Goal: Complete application form: Fill out and submit a form for a specific purpose

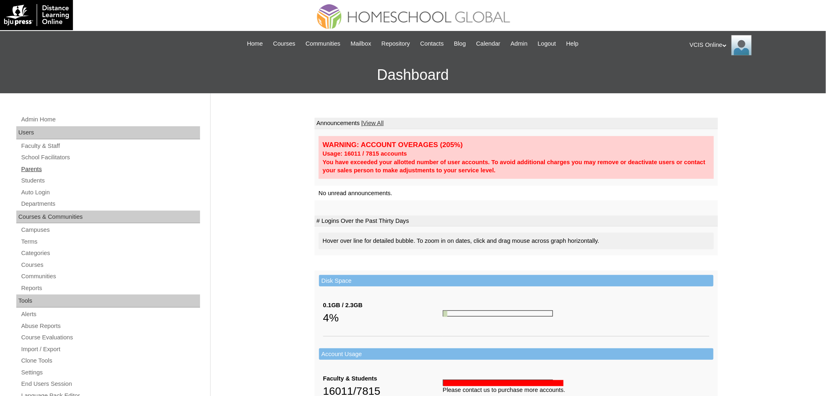
click at [38, 165] on link "Parents" at bounding box center [110, 169] width 180 height 10
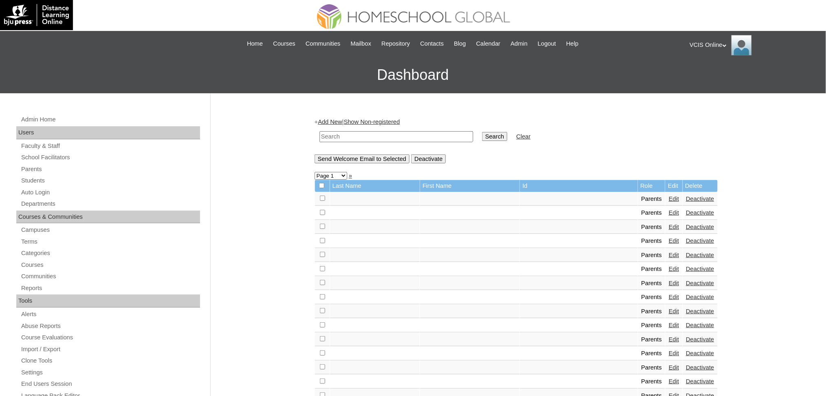
click at [327, 119] on link "Add New" at bounding box center [330, 122] width 24 height 7
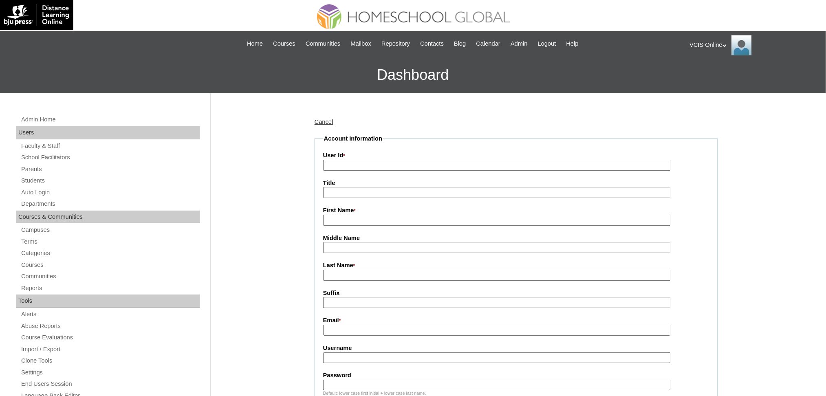
click at [351, 168] on input "User Id *" at bounding box center [497, 165] width 348 height 11
paste input "VCIS026-6A-PA2025 fcaronan2025 ZpJTZj"
type input "VCIS026-6A-PA2025"
paste input "fcaronan2025 ZpJTZj"
type input "fcaronan2025"
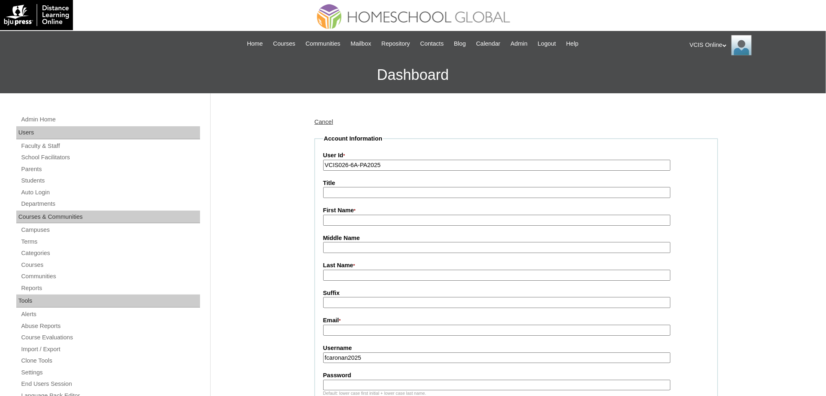
paste input "ZpJTZj"
type input "ZpJTZj"
click at [339, 218] on input "First Name *" at bounding box center [497, 220] width 348 height 11
paste input "Felisa Caronan fcrimando@gmail.com"
type input "Felisa"
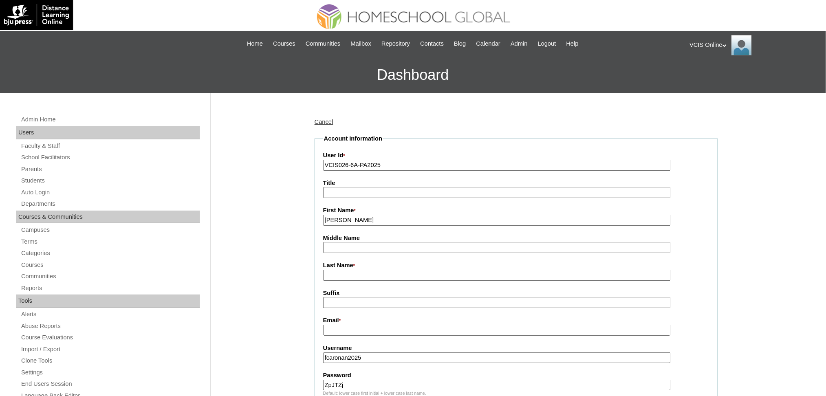
paste input "Caronan fcrimando@gmail.com"
type input "Caronan"
paste input "fcrimando@gmail.com"
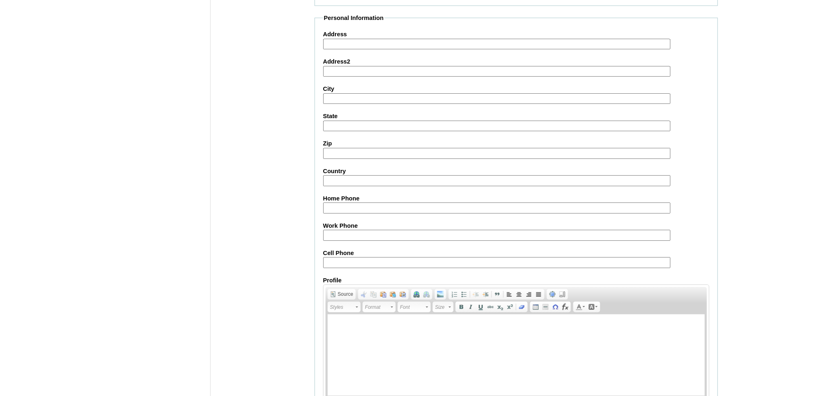
scroll to position [649, 0]
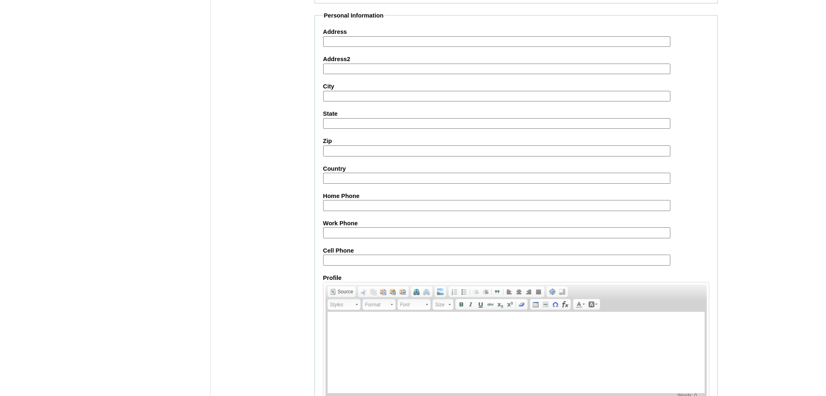
type input "fcrimando@gmail.com"
click at [348, 255] on input "Cell Phone" at bounding box center [497, 260] width 348 height 11
paste input "63-9552369435"
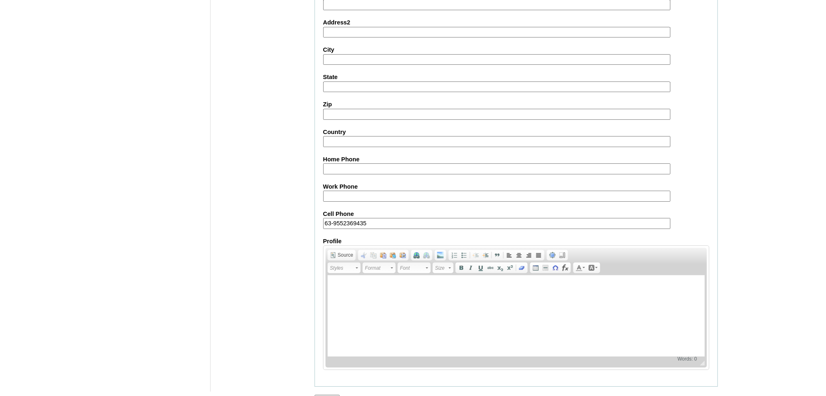
type input "63-9552369435"
click at [328, 395] on input "Submit" at bounding box center [327, 399] width 25 height 9
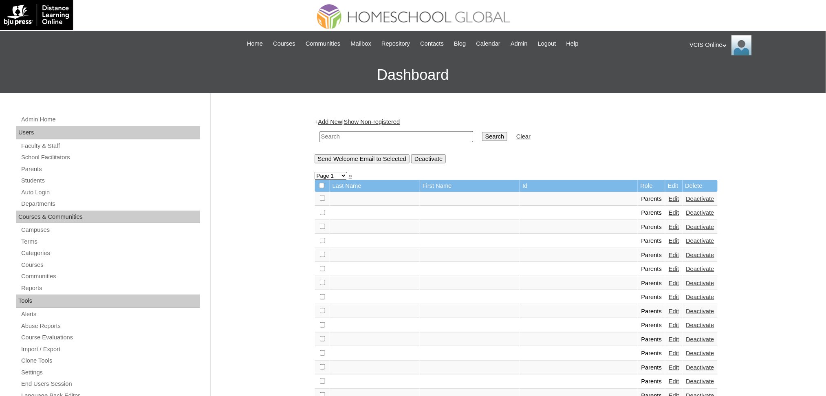
click at [339, 135] on input "text" at bounding box center [396, 136] width 154 height 11
paste input "VCIS026-6A-PA2025"
type input "VCIS026-6A-PA2025"
click at [482, 136] on input "Search" at bounding box center [494, 136] width 25 height 9
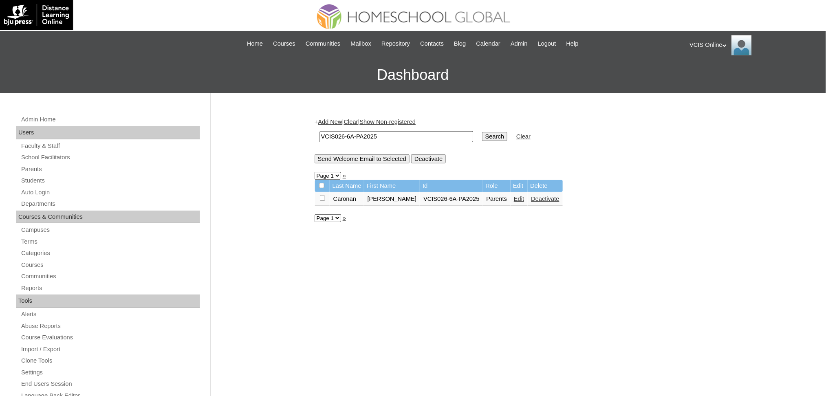
click at [514, 198] on link "Edit" at bounding box center [519, 199] width 10 height 7
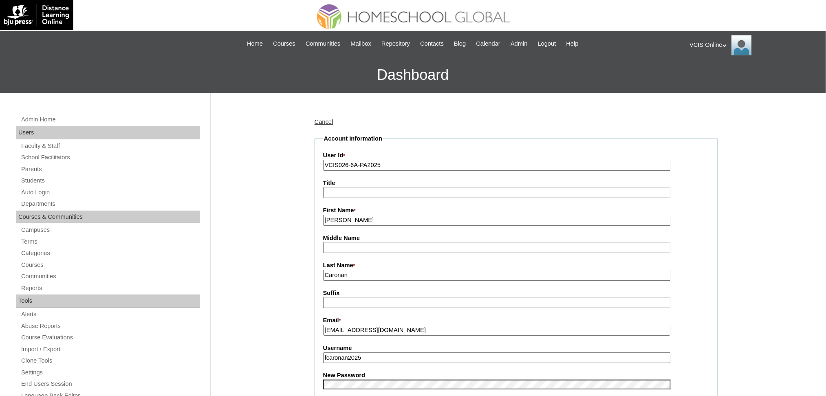
click at [416, 270] on input "Caronan" at bounding box center [497, 275] width 348 height 11
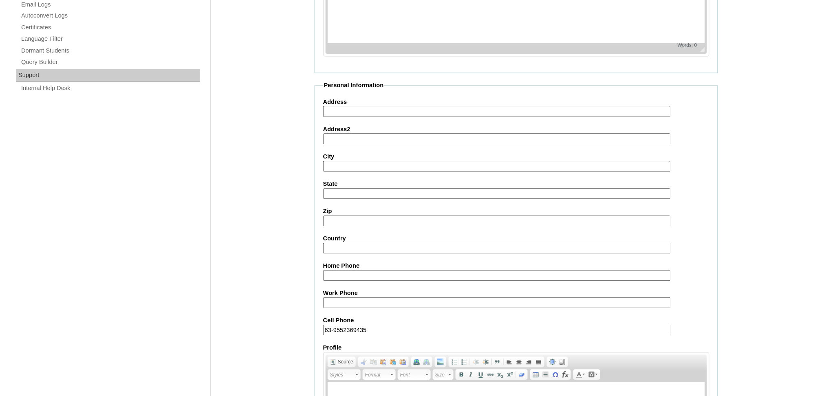
scroll to position [656, 0]
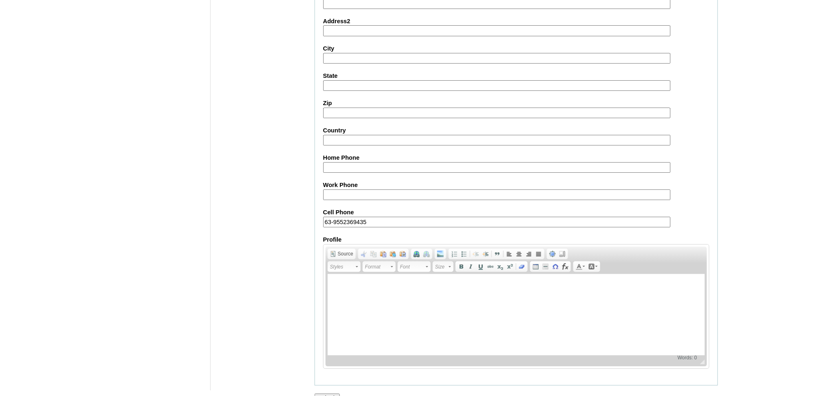
type input "Caronan (2025)"
click at [334, 394] on input "Submit" at bounding box center [327, 398] width 25 height 9
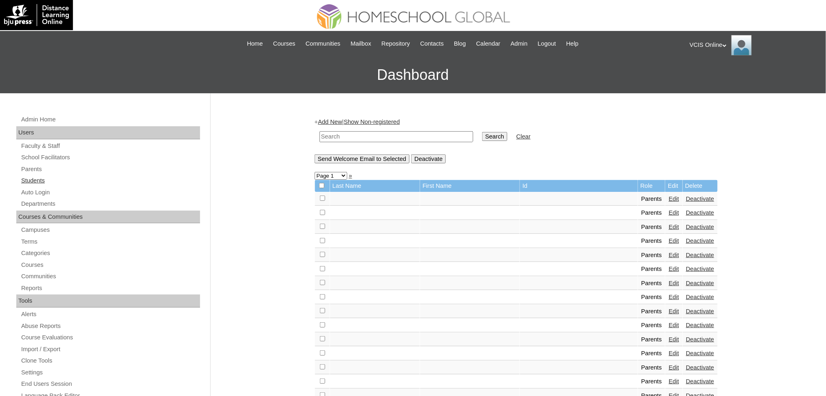
click at [33, 182] on link "Students" at bounding box center [110, 181] width 180 height 10
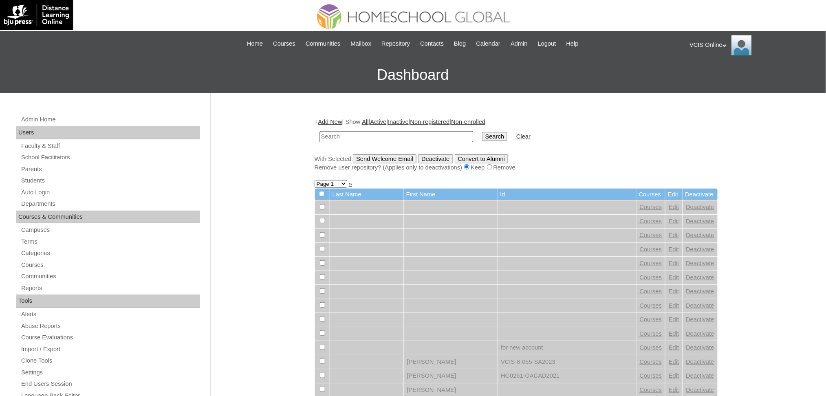
click at [336, 119] on link "Add New" at bounding box center [330, 122] width 24 height 7
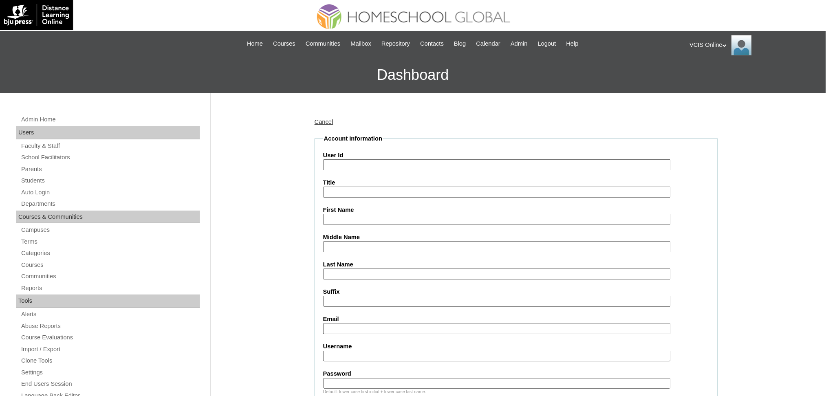
click at [342, 165] on input "User Id" at bounding box center [497, 164] width 348 height 11
paste input "VCIS026-6A-SA2025 [PERSON_NAME].rimando2025 dpERgE"
type input "VCIS026-6A-SA2025"
click at [336, 351] on input "Username" at bounding box center [497, 356] width 348 height 11
paste input "eli.rimando2025 dpERgE"
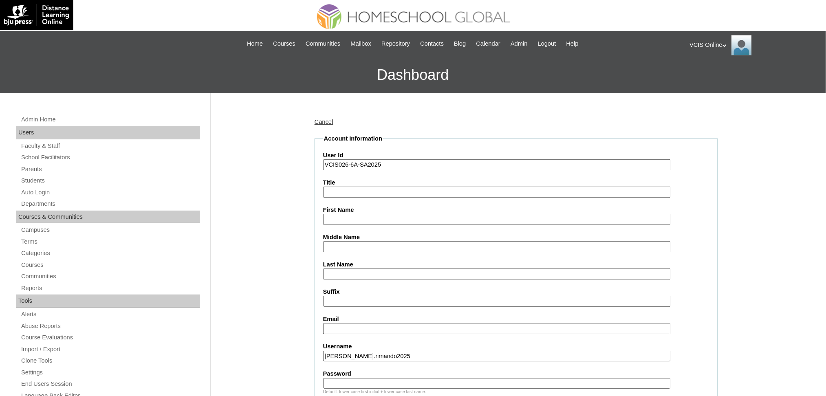
type input "eli.rimando2025"
click at [356, 378] on input "Password" at bounding box center [497, 383] width 348 height 11
paste input "dpERgE"
type input "dpERgE"
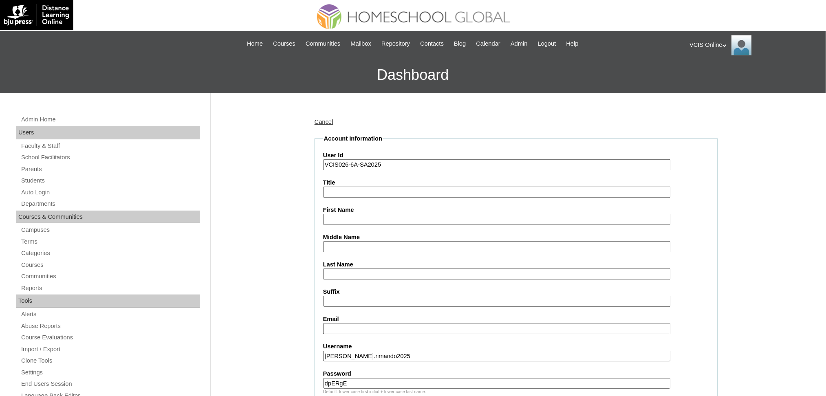
paste input "eirimando.student@vcis.edu.ph"
click at [379, 323] on input "eirimando.student@vcis.edu.ph" at bounding box center [497, 328] width 348 height 11
type input "eirimando.student@vcis.edu.ph"
paste input "Elijah Immanuel Caronan Rimando"
click at [339, 217] on input "Elijah Immanuel Caronan Rimando" at bounding box center [497, 219] width 348 height 11
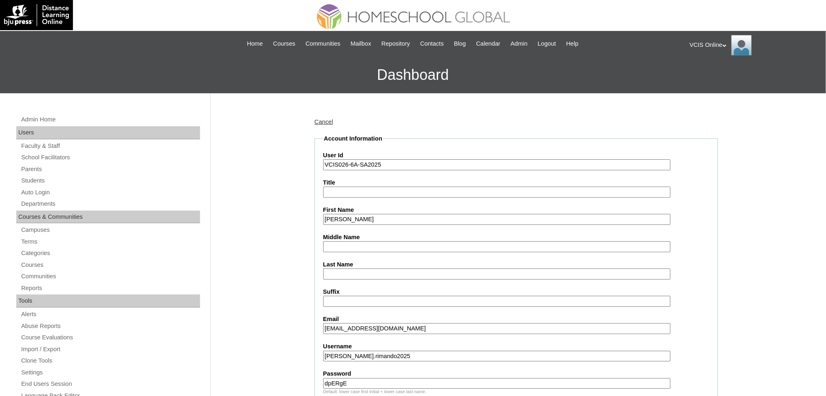
type input "Elijah Immanuel"
paste input "Caronan Rimando"
type input "Caronan"
paste input "Rimando"
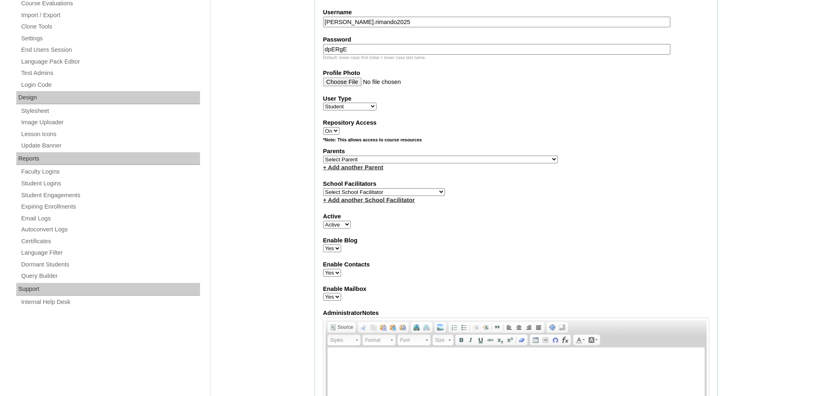
scroll to position [337, 0]
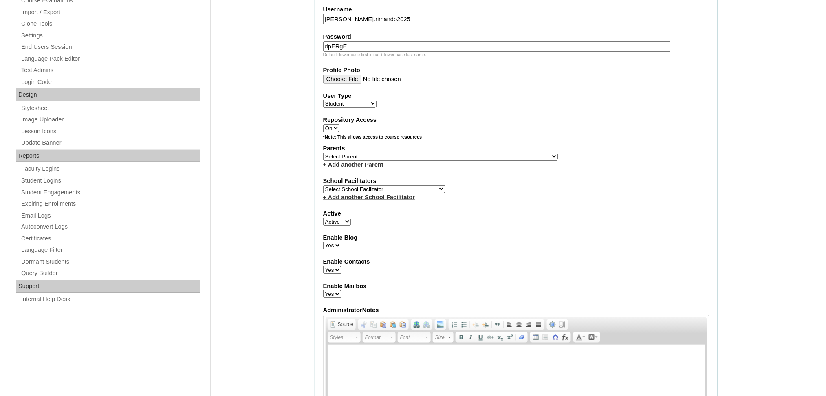
type input "Rimando"
click at [451, 153] on select "Select Parent , , , , , , , , , , , , , , , , , , , , , , , , , , , , , , , , ,…" at bounding box center [440, 157] width 235 height 8
select select "43102"
click at [323, 153] on select "Select Parent , , , , , , , , , , , , , , , , , , , , , , , , , , , , , , , , ,…" at bounding box center [440, 157] width 235 height 8
click at [488, 211] on div "Active Active Inactive" at bounding box center [516, 217] width 386 height 16
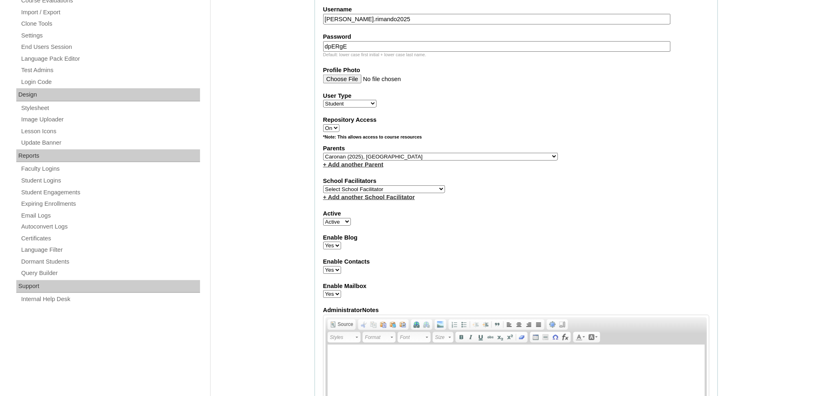
click at [398, 185] on select "Select School Facilitator Norman Añain Ruffa Abadijas Mary Abella Gloryfe Abion…" at bounding box center [384, 189] width 122 height 8
select select "38080"
click at [323, 185] on select "Select School Facilitator Norman Añain Ruffa Abadijas Mary Abella Gloryfe Abion…" at bounding box center [384, 189] width 122 height 8
click at [629, 164] on fieldset "Account Information User Id VCIS026-6A-SA2025 Title First Name Elijah Immanuel …" at bounding box center [516, 127] width 403 height 659
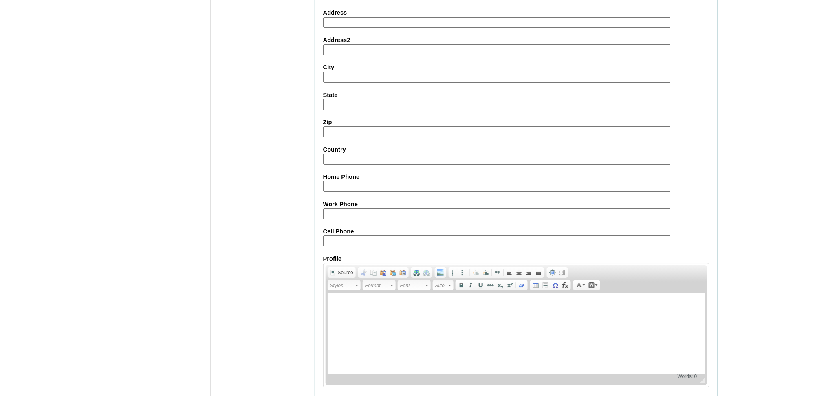
scroll to position [821, 0]
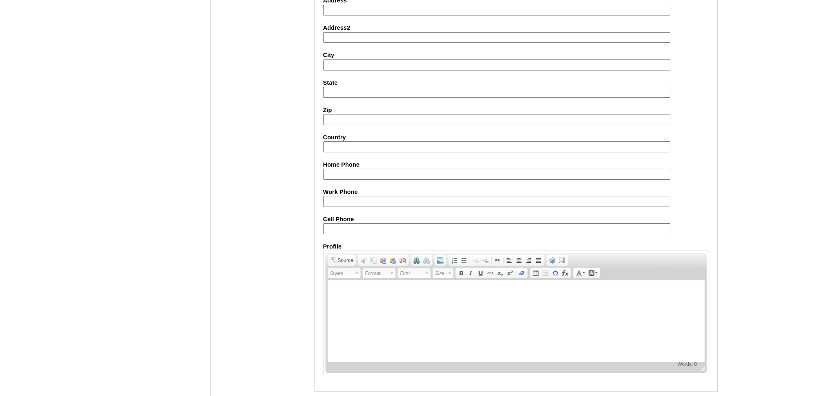
click at [344, 223] on input "Cell Phone" at bounding box center [497, 228] width 348 height 11
paste input "63-9552369435"
type input "63-9552369435"
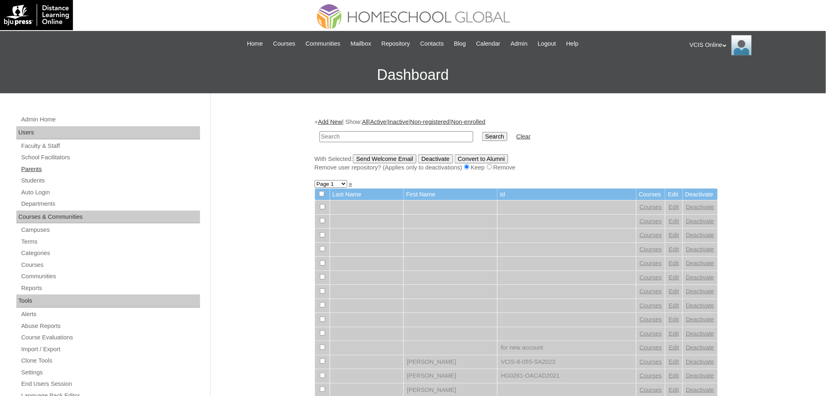
click at [33, 168] on link "Parents" at bounding box center [110, 169] width 180 height 10
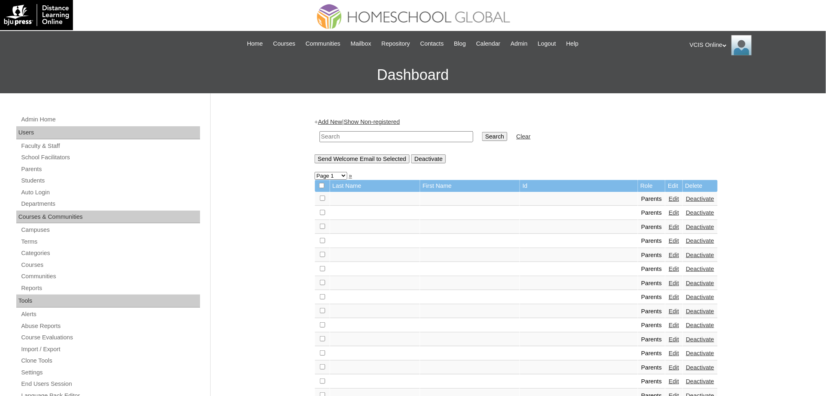
click at [345, 136] on input "text" at bounding box center [396, 136] width 154 height 11
paste input "VCIS026-6A-PA2025"
type input "VCIS026-6A-PA2025"
click at [482, 134] on input "Search" at bounding box center [494, 136] width 25 height 9
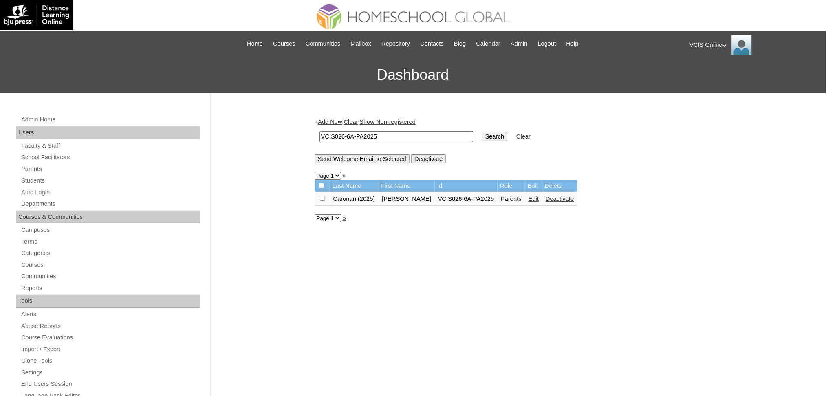
click at [528, 196] on link "Edit" at bounding box center [533, 199] width 10 height 7
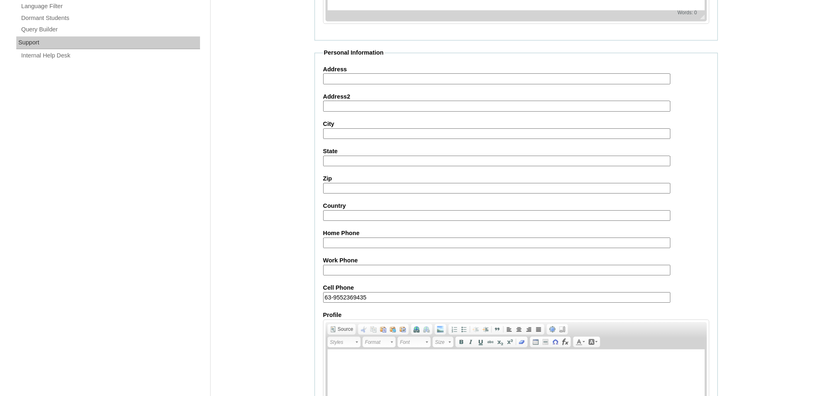
scroll to position [585, 0]
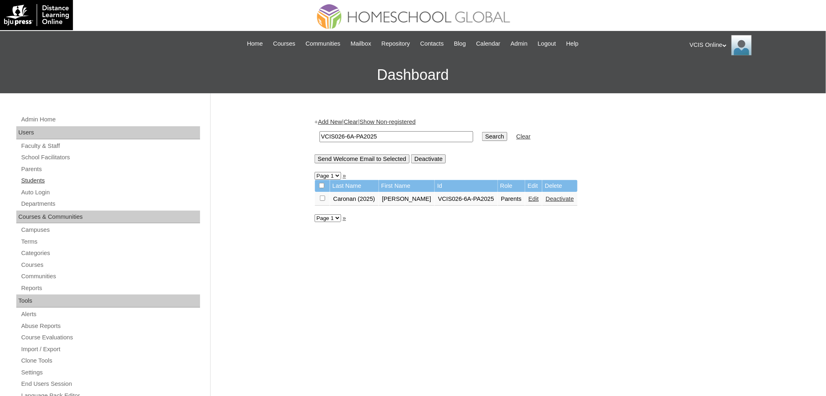
click at [35, 181] on link "Students" at bounding box center [110, 181] width 180 height 10
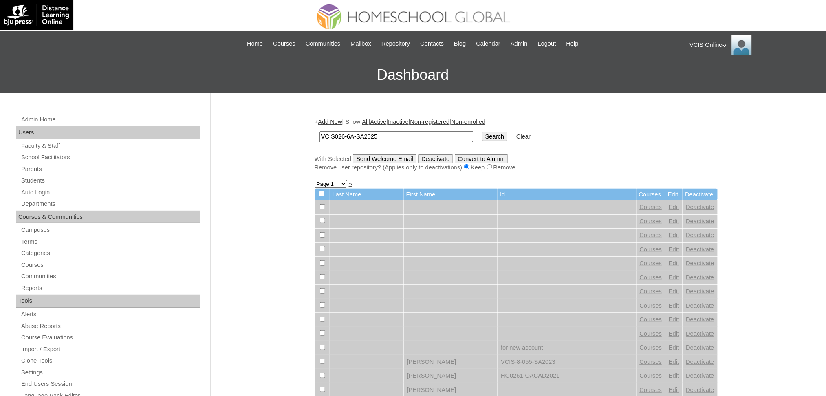
type input "VCIS026-6A-SA2025"
click at [482, 132] on input "Search" at bounding box center [494, 136] width 25 height 9
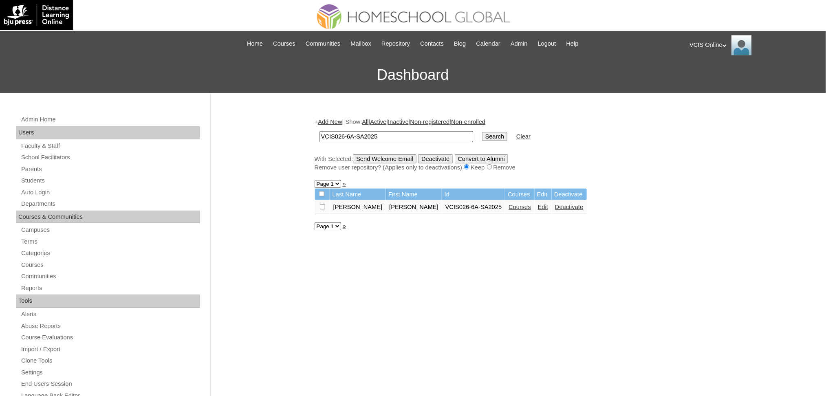
click at [508, 204] on link "Courses" at bounding box center [519, 207] width 22 height 7
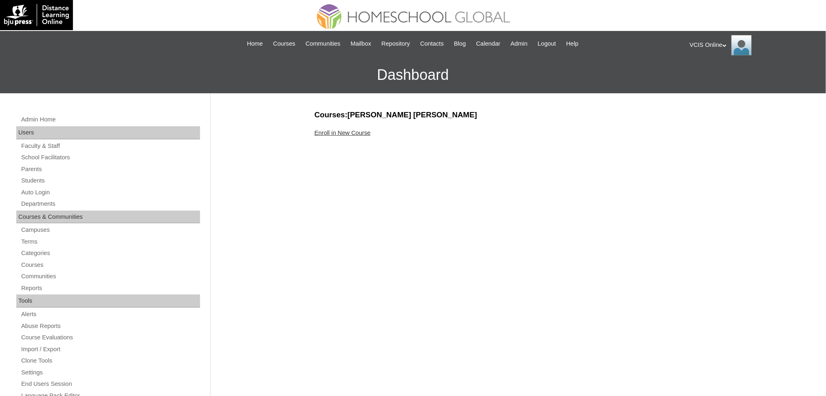
click at [328, 133] on link "Enroll in New Course" at bounding box center [343, 133] width 56 height 7
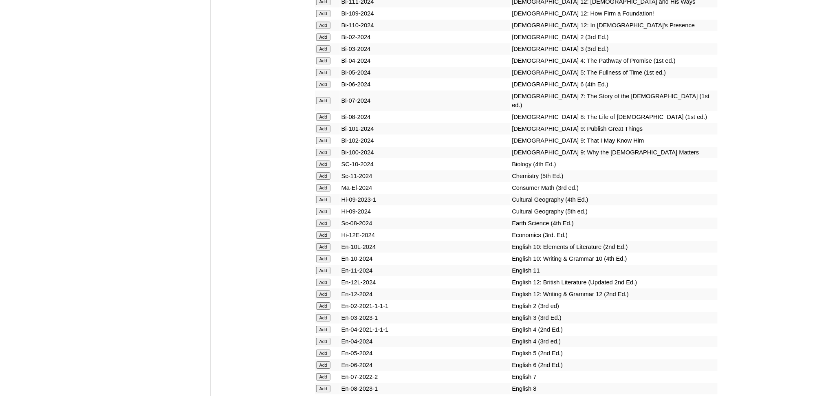
scroll to position [1920, 0]
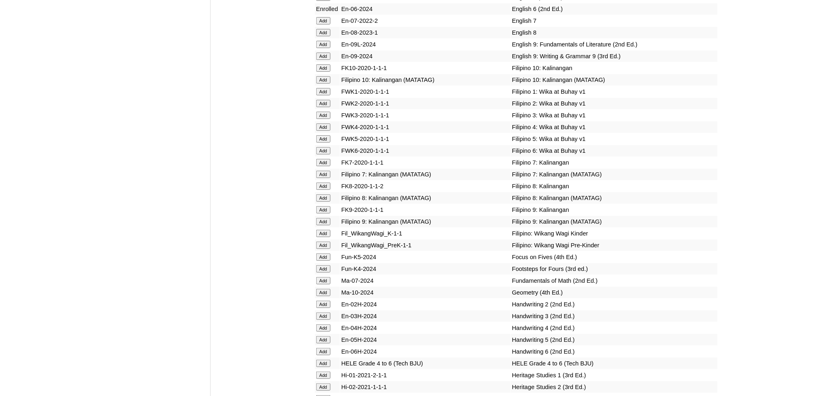
scroll to position [2291, 0]
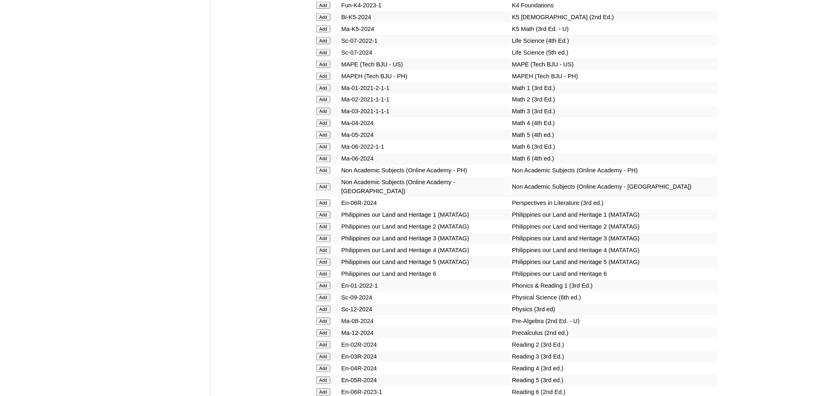
scroll to position [2709, 0]
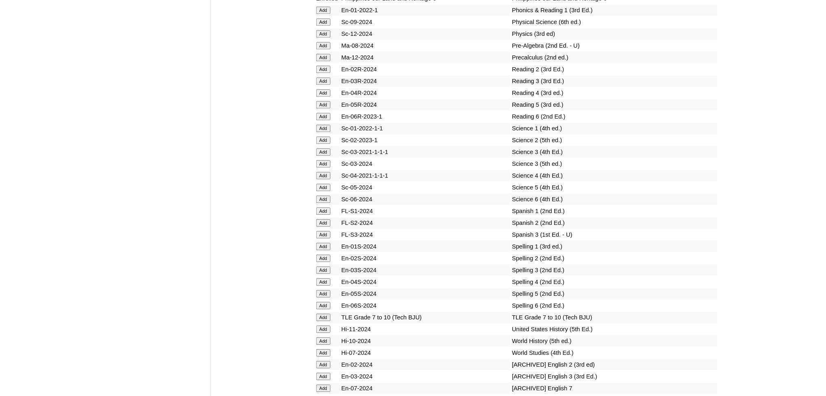
scroll to position [3016, 0]
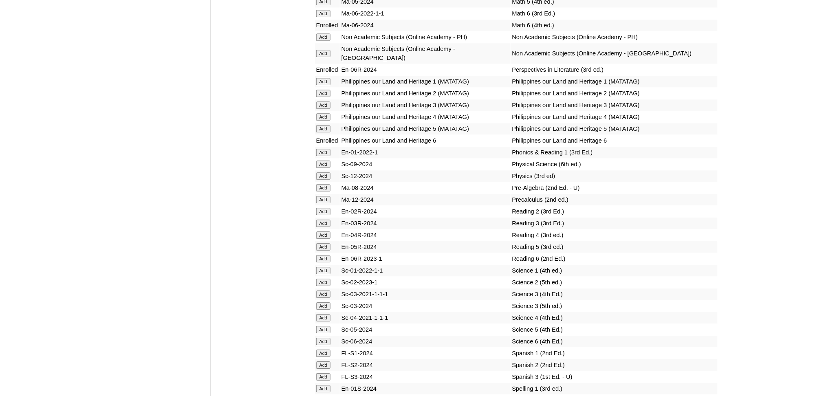
scroll to position [2844, 0]
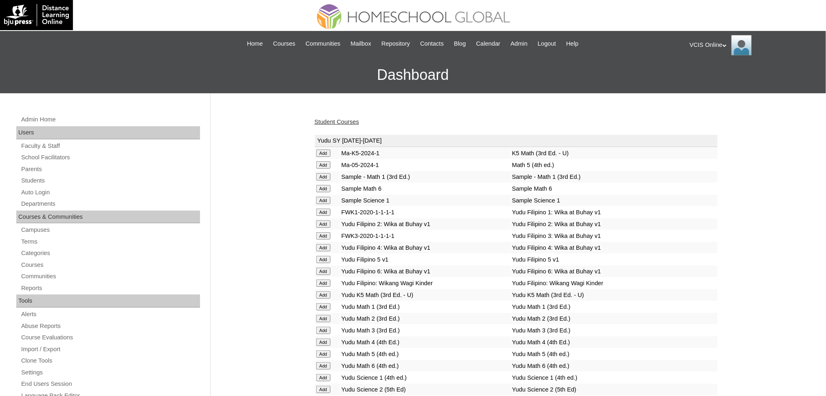
click at [350, 121] on link "Student Courses" at bounding box center [337, 122] width 44 height 7
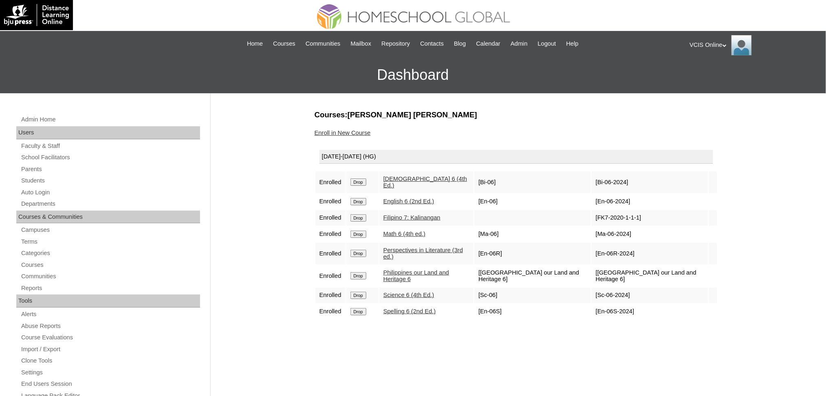
click at [355, 186] on input "Drop" at bounding box center [358, 181] width 16 height 7
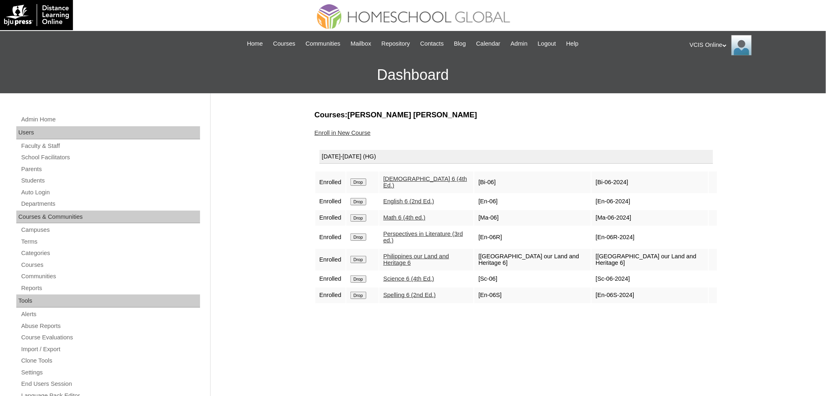
click at [352, 131] on link "Enroll in New Course" at bounding box center [343, 133] width 56 height 7
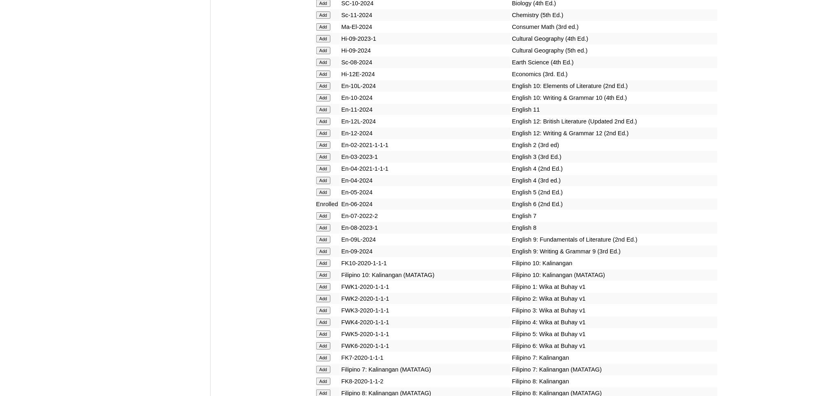
scroll to position [2081, 0]
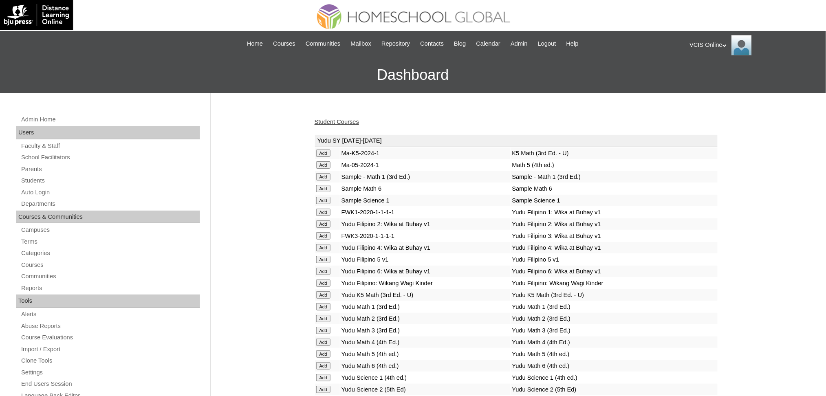
click at [352, 120] on link "Student Courses" at bounding box center [337, 122] width 44 height 7
